Goal: Navigation & Orientation: Find specific page/section

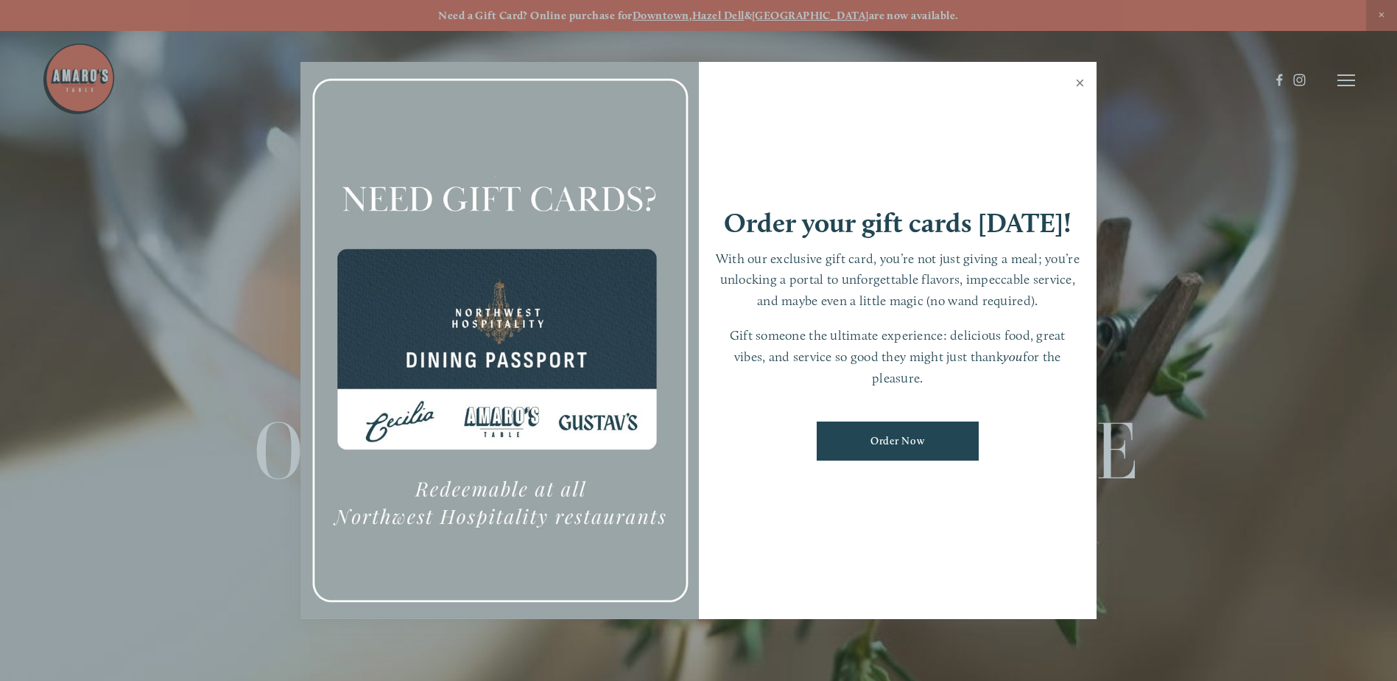
click at [1079, 81] on link "Close" at bounding box center [1080, 84] width 29 height 41
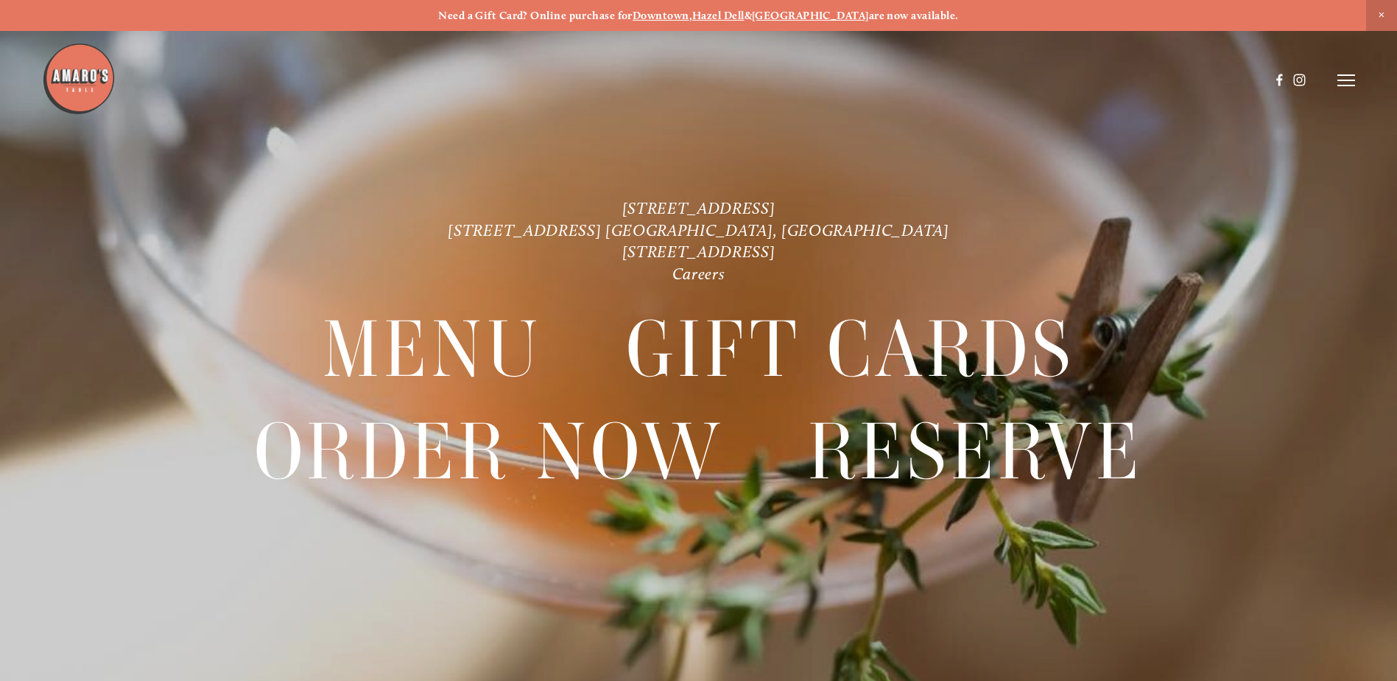
click at [1346, 75] on line at bounding box center [1347, 75] width 18 height 0
click at [1039, 82] on span "Menu" at bounding box center [1039, 80] width 30 height 14
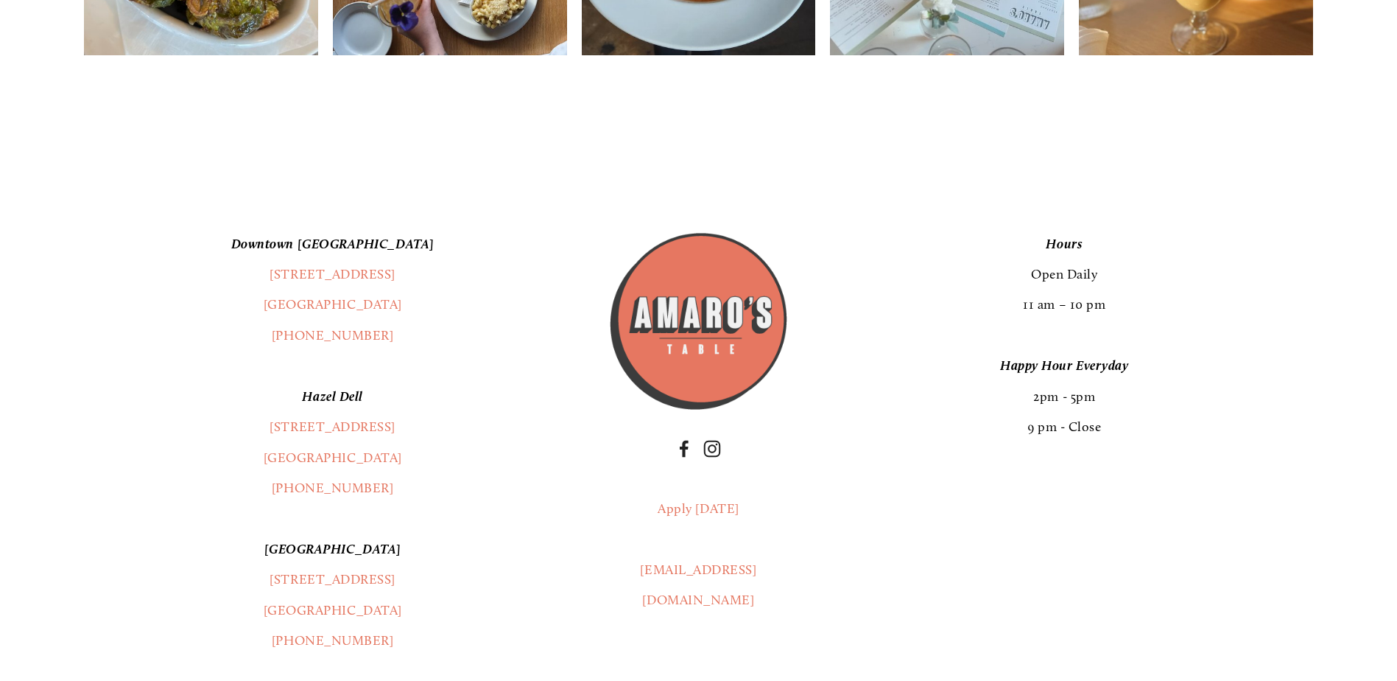
scroll to position [2872, 0]
